Goal: Find specific page/section: Find specific page/section

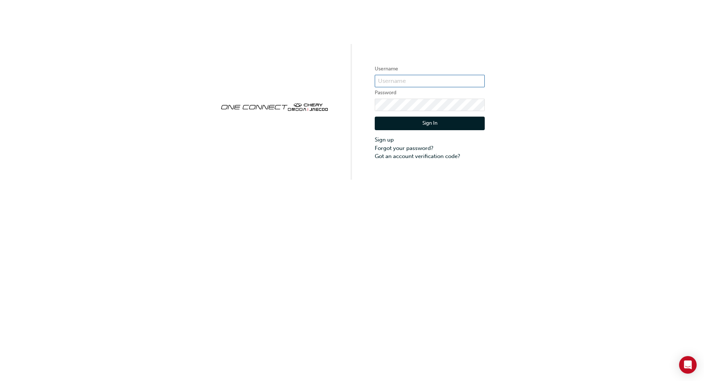
type input "CHAU0701"
click at [432, 124] on button "Sign In" at bounding box center [430, 124] width 110 height 14
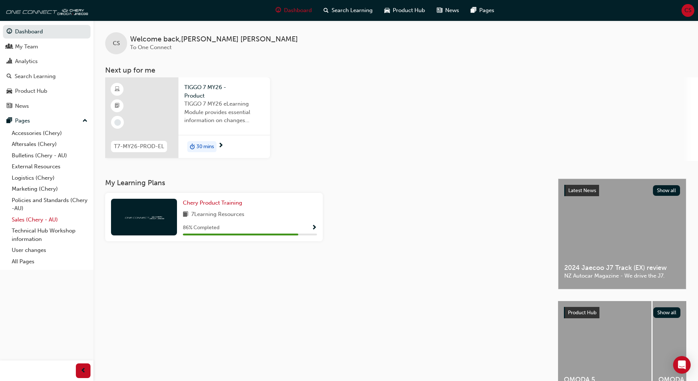
click at [35, 217] on link "Sales (Chery - AU)" at bounding box center [50, 219] width 82 height 11
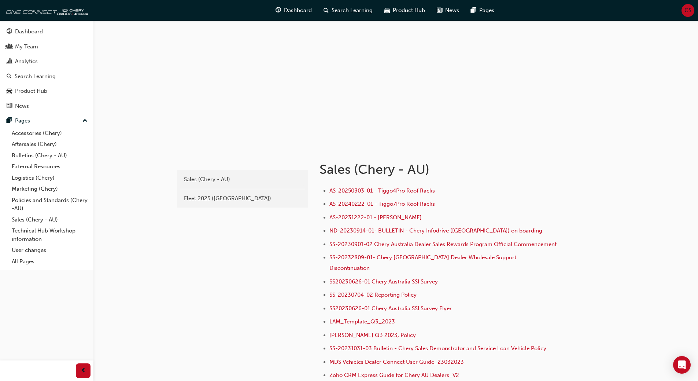
scroll to position [37, 0]
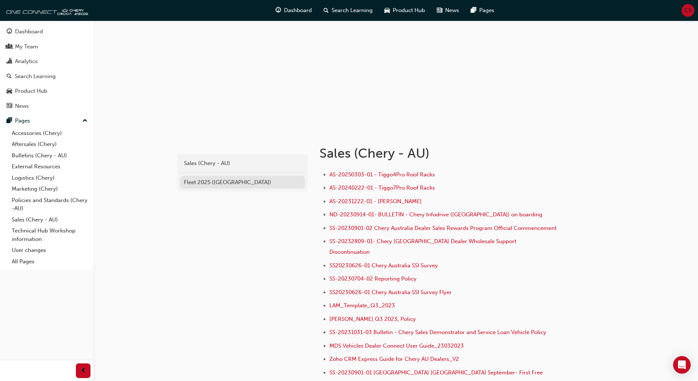
click at [214, 188] on link "Fleet 2025 ([GEOGRAPHIC_DATA])" at bounding box center [242, 182] width 125 height 13
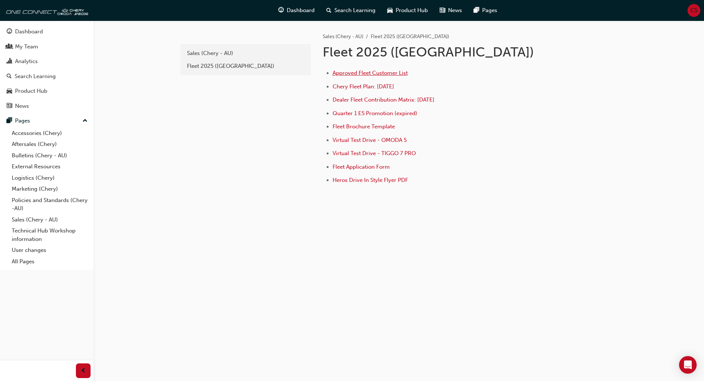
click at [398, 73] on span "Approved Fleet Customer List" at bounding box center [369, 73] width 75 height 7
